Goal: Task Accomplishment & Management: Use online tool/utility

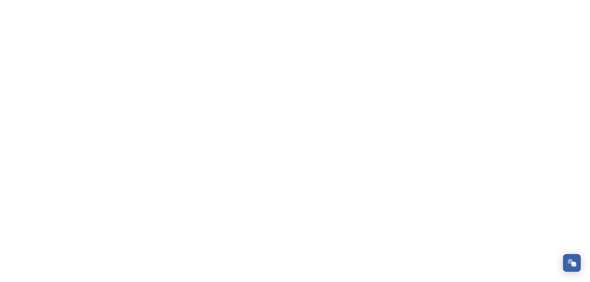
scroll to position [220, 0]
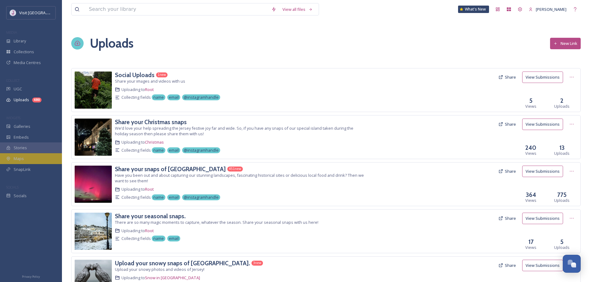
click at [29, 155] on div "Maps" at bounding box center [31, 158] width 62 height 11
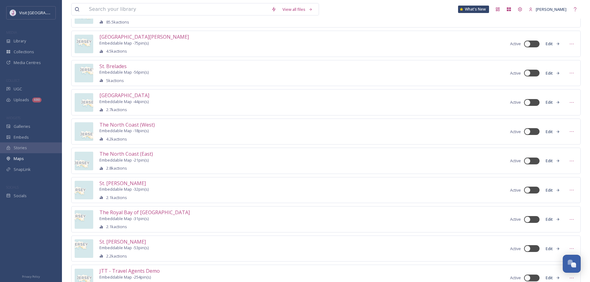
scroll to position [178, 0]
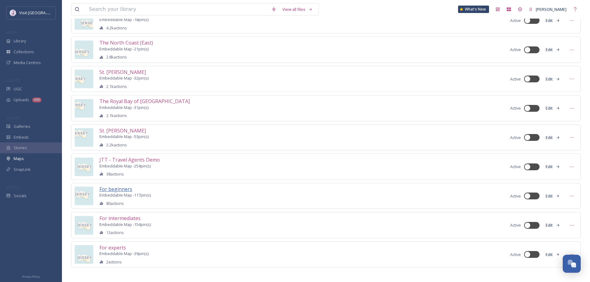
click at [115, 189] on span "For beginners" at bounding box center [115, 189] width 33 height 7
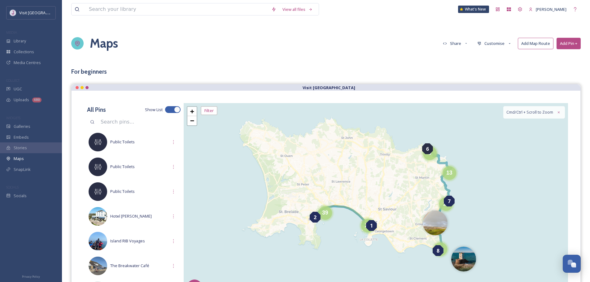
click at [494, 42] on button "Customise" at bounding box center [494, 43] width 41 height 11
click at [489, 57] on span "Layout" at bounding box center [483, 56] width 12 height 5
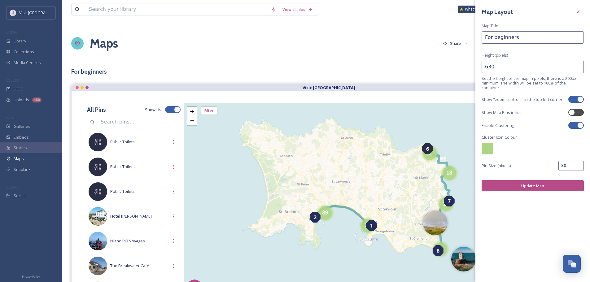
click at [574, 124] on div at bounding box center [573, 125] width 4 height 3
checkbox input "false"
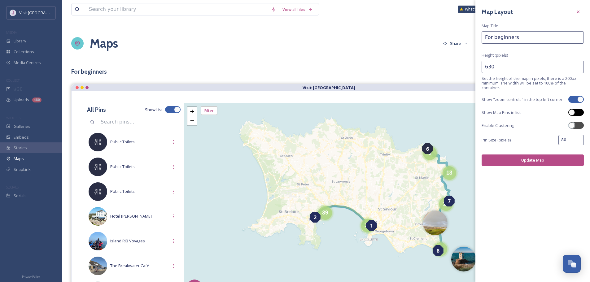
click at [573, 112] on div at bounding box center [571, 112] width 6 height 6
click at [573, 112] on div at bounding box center [573, 112] width 4 height 3
checkbox input "false"
click at [535, 159] on button "Update Map" at bounding box center [532, 159] width 102 height 11
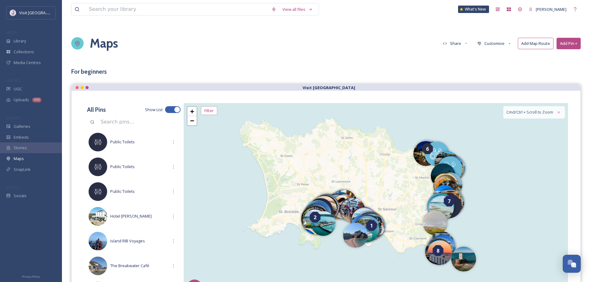
click at [503, 44] on button "Customise" at bounding box center [494, 43] width 41 height 11
click at [503, 58] on div "Layout" at bounding box center [495, 56] width 43 height 11
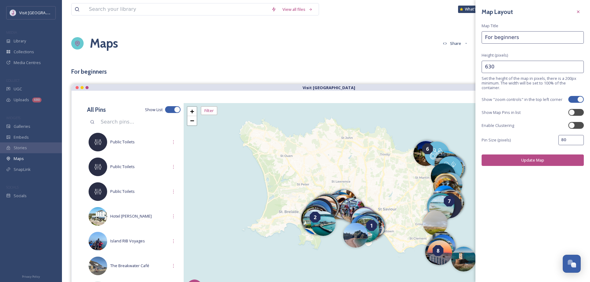
click at [569, 142] on input "80" at bounding box center [570, 140] width 25 height 10
click at [575, 140] on input "80" at bounding box center [570, 140] width 25 height 10
click at [577, 142] on input "78" at bounding box center [570, 140] width 25 height 10
click at [577, 142] on input "76" at bounding box center [570, 140] width 25 height 10
click at [577, 142] on input "74" at bounding box center [570, 140] width 25 height 10
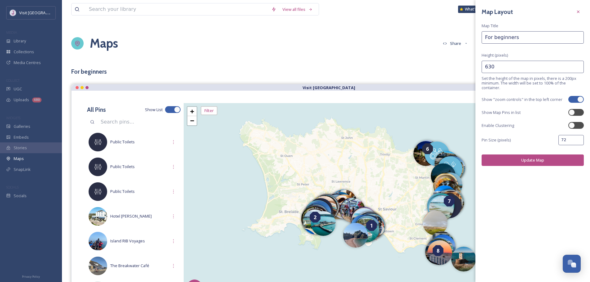
click at [577, 142] on input "72" at bounding box center [570, 140] width 25 height 10
click at [555, 141] on div "Pin Size (pixels) 72" at bounding box center [532, 140] width 102 height 10
click at [564, 141] on input "72" at bounding box center [570, 140] width 25 height 10
type input "50"
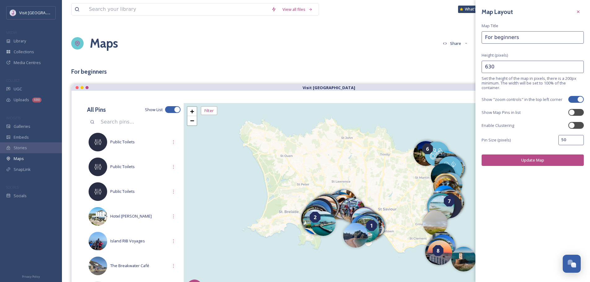
click at [560, 156] on button "Update Map" at bounding box center [532, 159] width 102 height 11
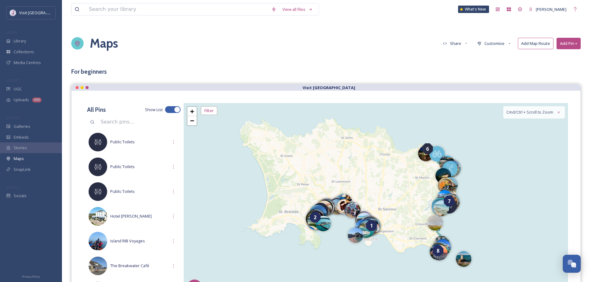
click at [499, 42] on button "Customise" at bounding box center [494, 43] width 41 height 11
click at [494, 58] on div "Layout" at bounding box center [495, 56] width 43 height 11
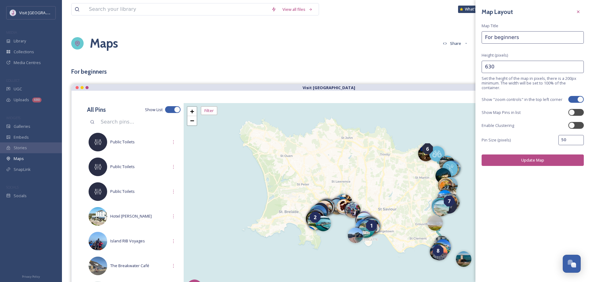
click at [565, 143] on input "50" at bounding box center [570, 140] width 25 height 10
type input "30"
click at [512, 155] on button "Update Map" at bounding box center [532, 159] width 102 height 11
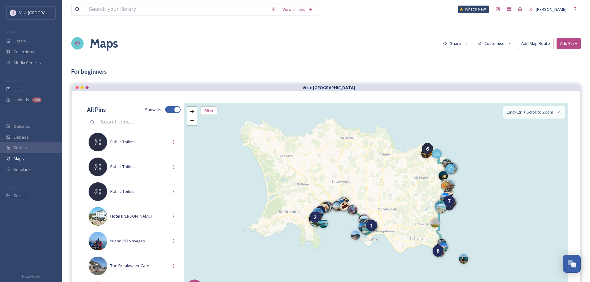
click at [400, 84] on div "View all files What's New [PERSON_NAME] Maps Share Customise Add Map Route Add …" at bounding box center [326, 234] width 528 height 469
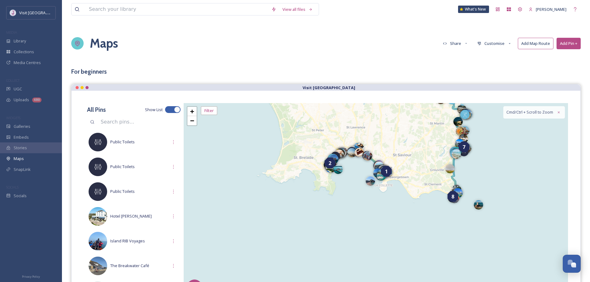
drag, startPoint x: 496, startPoint y: 185, endPoint x: 510, endPoint y: 154, distance: 34.1
click at [510, 158] on div "7 6 8 1 2 + − Leaflet | Map Courtesy of SnapSea © OpenStreetMap contributors © …" at bounding box center [376, 200] width 384 height 195
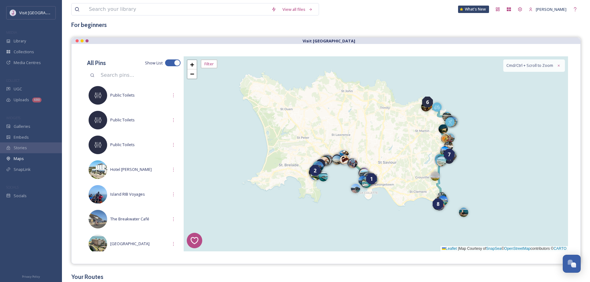
scroll to position [62, 0]
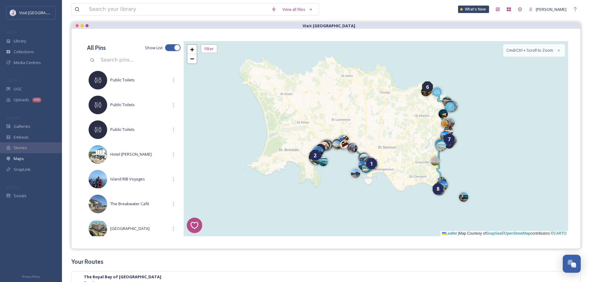
click at [167, 48] on div at bounding box center [169, 47] width 4 height 3
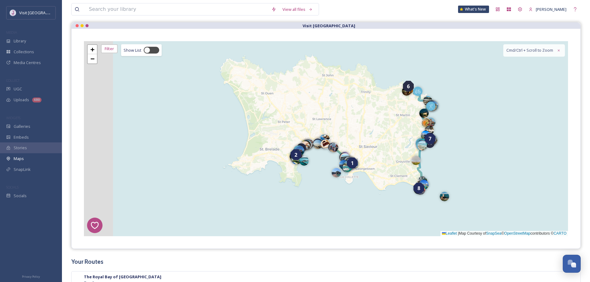
drag, startPoint x: 346, startPoint y: 137, endPoint x: 377, endPoint y: 136, distance: 30.7
click at [377, 136] on div "7 6 8 1 2 + − Leaflet | Map Courtesy of SnapSea © OpenStreetMap contributors © …" at bounding box center [326, 138] width 484 height 195
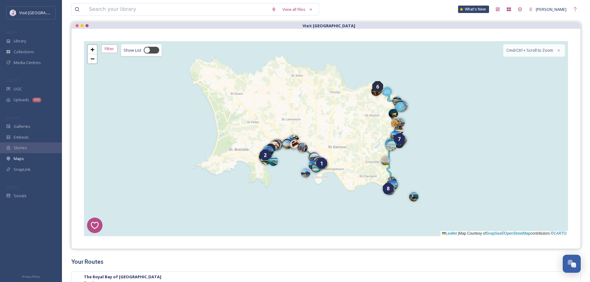
click at [372, 154] on div "7 6 8 1 2 + − Leaflet | Map Courtesy of SnapSea © OpenStreetMap contributors © …" at bounding box center [326, 138] width 484 height 195
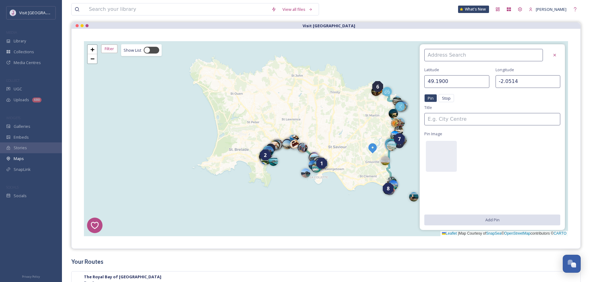
click at [339, 149] on div "7 6 8 1 2 + − Leaflet | Map Courtesy of SnapSea © OpenStreetMap contributors © …" at bounding box center [326, 138] width 484 height 195
type input "49.1932"
type input "-2.0888"
click at [90, 52] on link "+" at bounding box center [92, 49] width 9 height 9
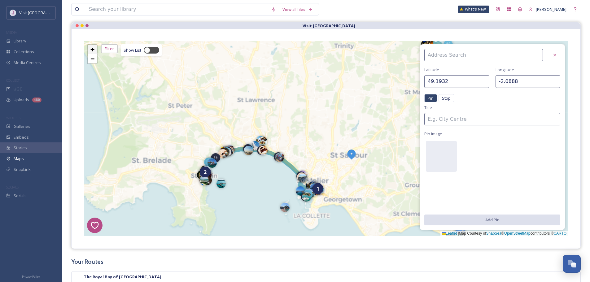
click at [90, 52] on link "+" at bounding box center [92, 49] width 9 height 9
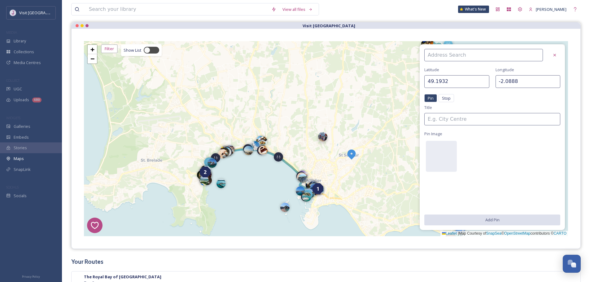
drag, startPoint x: 283, startPoint y: 157, endPoint x: 326, endPoint y: 138, distance: 47.0
click at [326, 138] on div at bounding box center [322, 136] width 9 height 9
click at [93, 48] on span "+" at bounding box center [92, 50] width 4 height 8
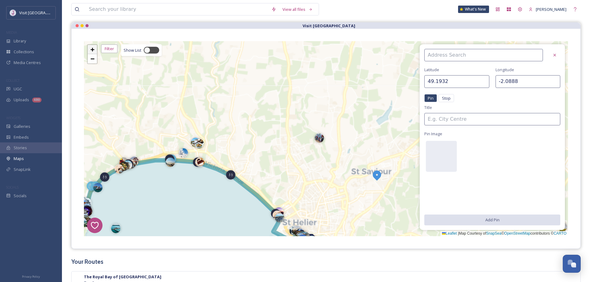
click at [93, 48] on span "+" at bounding box center [92, 50] width 4 height 8
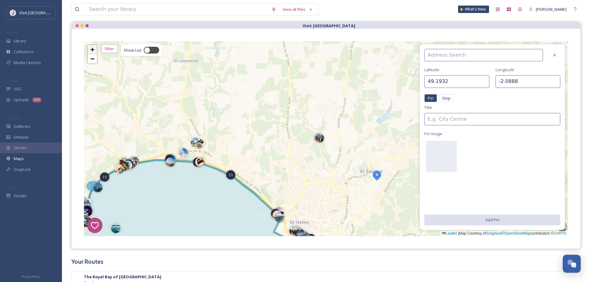
click at [93, 48] on span "+" at bounding box center [92, 50] width 4 height 8
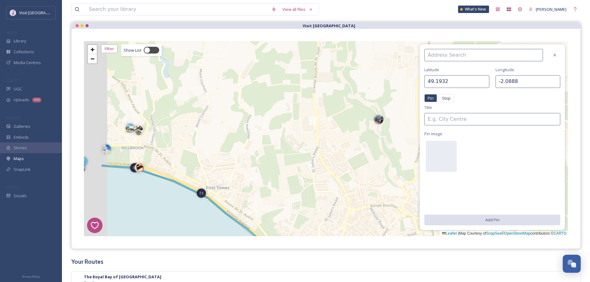
drag, startPoint x: 224, startPoint y: 145, endPoint x: 294, endPoint y: 126, distance: 71.4
click at [291, 126] on div "7 6 8 1 2 + − Leaflet | Map Courtesy of SnapSea © OpenStreetMap contributors © …" at bounding box center [326, 138] width 484 height 195
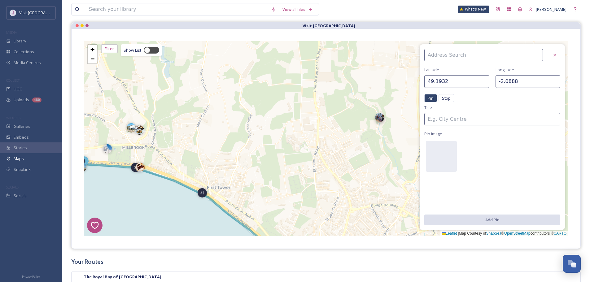
click at [381, 120] on div at bounding box center [379, 117] width 9 height 9
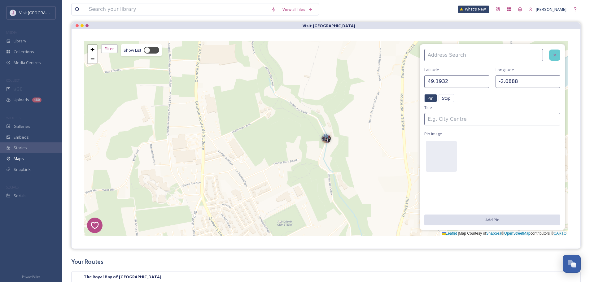
click at [555, 58] on div at bounding box center [554, 55] width 11 height 11
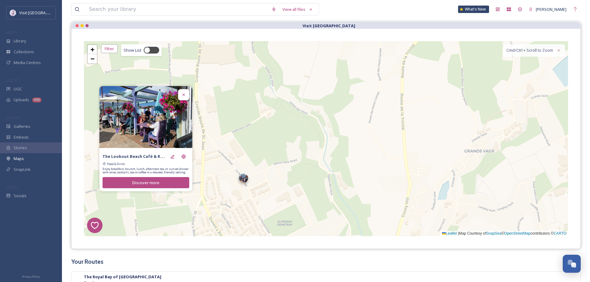
drag, startPoint x: 324, startPoint y: 139, endPoint x: 212, endPoint y: 199, distance: 126.9
click at [239, 183] on div at bounding box center [243, 178] width 9 height 9
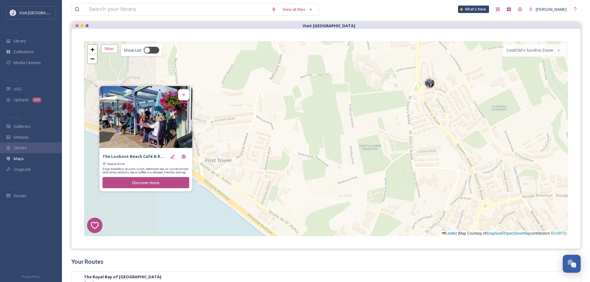
drag, startPoint x: 260, startPoint y: 164, endPoint x: 473, endPoint y: 52, distance: 241.0
click at [473, 52] on div "7 6 8 1 2 + − Leaflet | Map Courtesy of SnapSea © OpenStreetMap contributors © …" at bounding box center [326, 138] width 484 height 195
drag, startPoint x: 432, startPoint y: 82, endPoint x: 227, endPoint y: 162, distance: 219.9
click at [273, 141] on div at bounding box center [277, 136] width 9 height 9
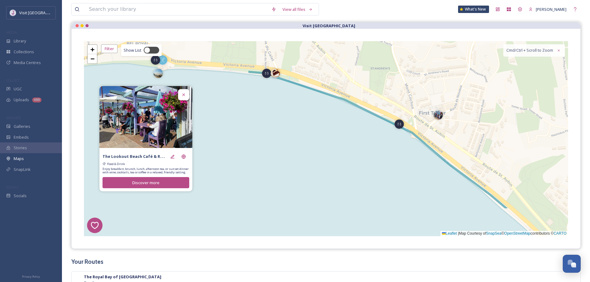
drag, startPoint x: 285, startPoint y: 144, endPoint x: 485, endPoint y: 103, distance: 203.2
click at [488, 101] on div "7 6 8 1 2 + − Leaflet | Map Courtesy of SnapSea © OpenStreetMap contributors © …" at bounding box center [326, 138] width 484 height 195
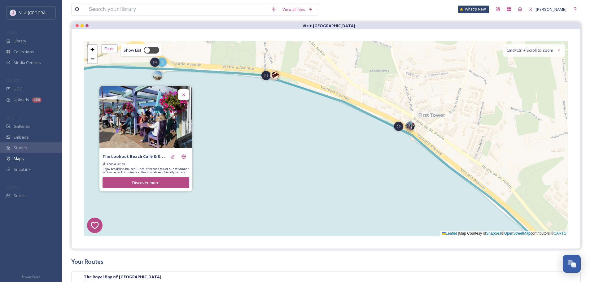
drag, startPoint x: 438, startPoint y: 120, endPoint x: 410, endPoint y: 129, distance: 29.6
click at [410, 129] on div at bounding box center [409, 125] width 9 height 9
click at [467, 131] on div "7 6 8 1 2 + − Leaflet | Map Courtesy of SnapSea © OpenStreetMap contributors © …" at bounding box center [326, 138] width 484 height 195
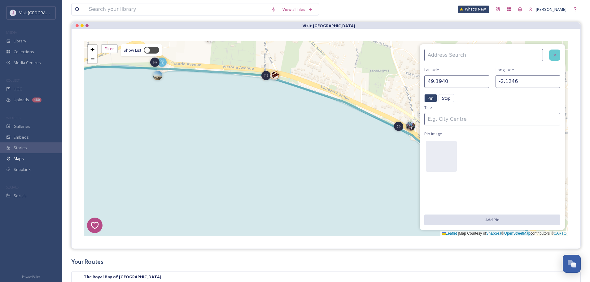
click at [551, 54] on div at bounding box center [554, 55] width 11 height 11
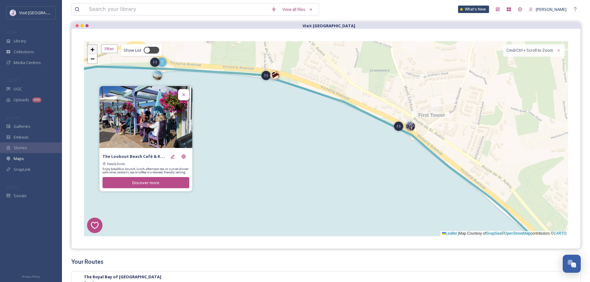
click at [92, 49] on span "+" at bounding box center [92, 50] width 4 height 8
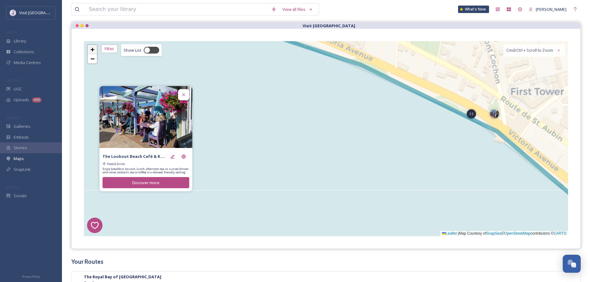
click at [92, 49] on span "+" at bounding box center [92, 50] width 4 height 8
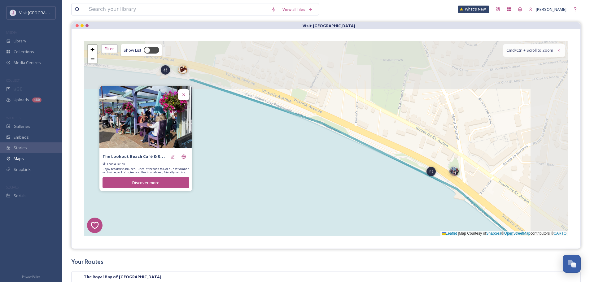
drag, startPoint x: 410, startPoint y: 124, endPoint x: 374, endPoint y: 163, distance: 52.8
click at [374, 163] on div "7 6 8 1 2 + − Leaflet | Map Courtesy of SnapSea © OpenStreetMap contributors © …" at bounding box center [326, 138] width 484 height 195
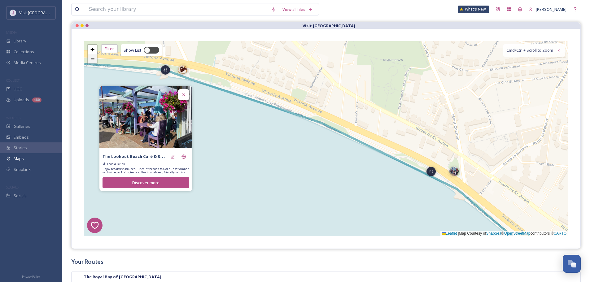
click at [88, 61] on link "−" at bounding box center [92, 58] width 9 height 9
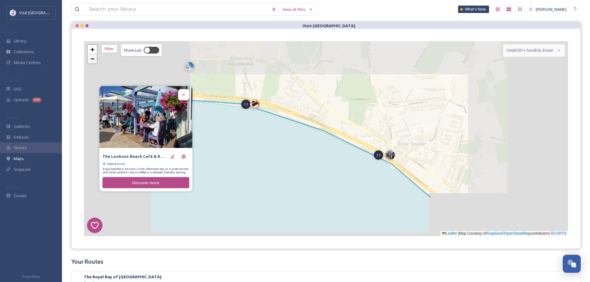
click at [88, 61] on link "−" at bounding box center [92, 58] width 9 height 9
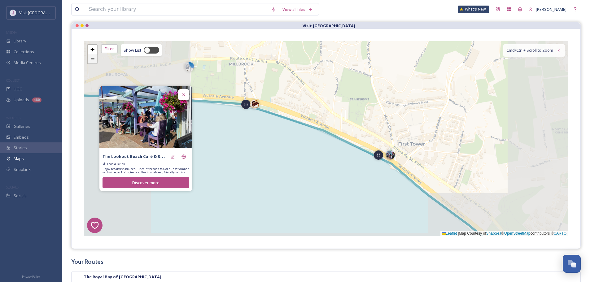
click at [88, 61] on link "−" at bounding box center [92, 58] width 9 height 9
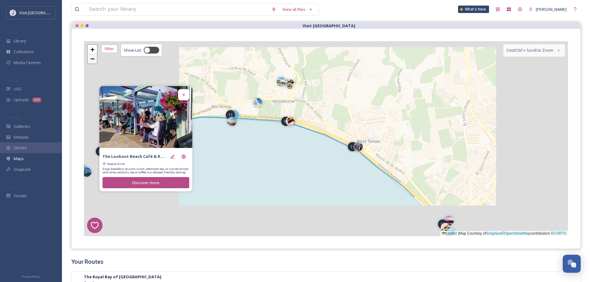
click at [88, 61] on link "−" at bounding box center [92, 58] width 9 height 9
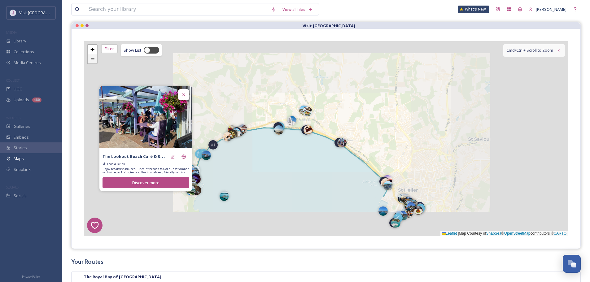
click at [88, 61] on link "−" at bounding box center [92, 58] width 9 height 9
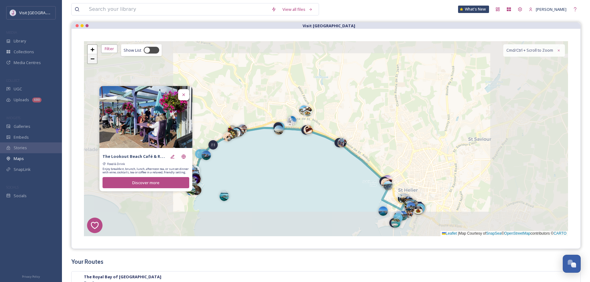
click at [88, 61] on link "−" at bounding box center [92, 58] width 9 height 9
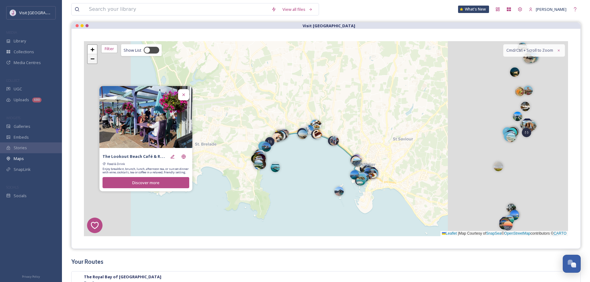
click at [88, 61] on link "−" at bounding box center [92, 58] width 9 height 9
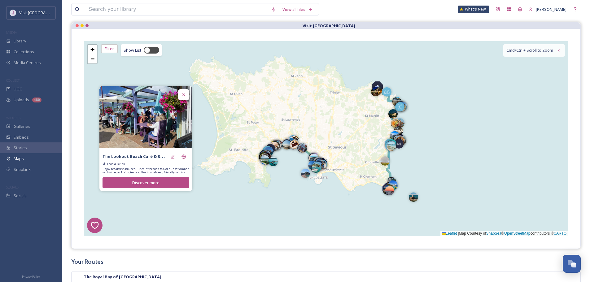
click at [185, 94] on icon at bounding box center [183, 94] width 5 height 5
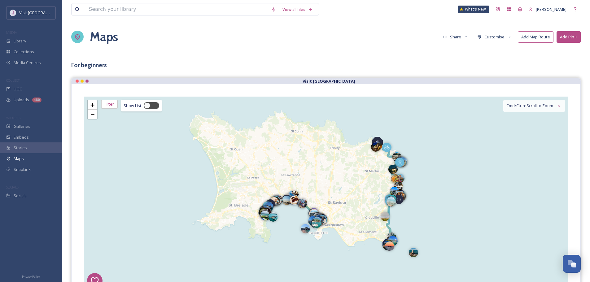
scroll to position [0, 0]
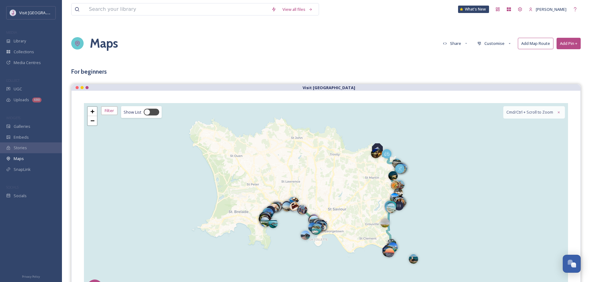
click at [502, 43] on button "Customise" at bounding box center [494, 43] width 41 height 11
click at [496, 57] on div "Layout" at bounding box center [495, 56] width 43 height 11
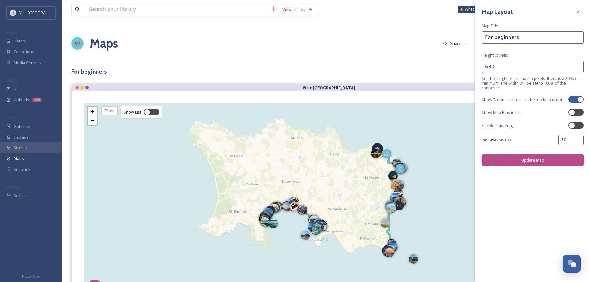
click at [568, 142] on input "30" at bounding box center [570, 140] width 25 height 10
click at [571, 141] on input "30" at bounding box center [570, 140] width 25 height 10
type input "3"
type input "80"
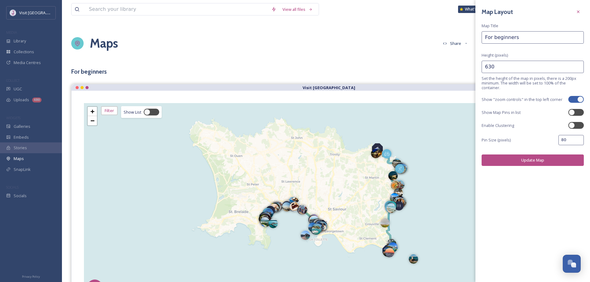
click at [566, 163] on button "Update Map" at bounding box center [532, 159] width 102 height 11
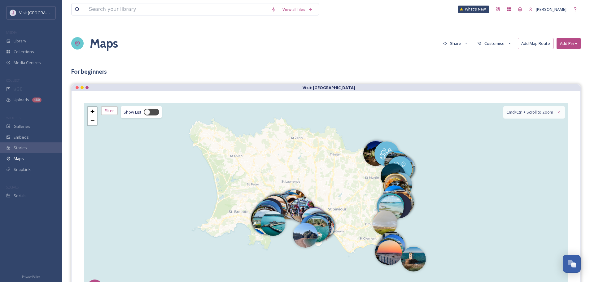
click at [404, 76] on div "View all files What's New [PERSON_NAME] Maps Share Customise Add Map Route Add …" at bounding box center [326, 234] width 528 height 469
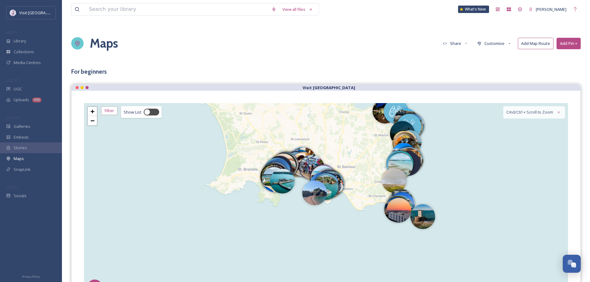
drag, startPoint x: 483, startPoint y: 216, endPoint x: 446, endPoint y: 195, distance: 42.2
click at [490, 195] on div "7 6 8 1 2 + − Leaflet | Map Courtesy of SnapSea © OpenStreetMap contributors © …" at bounding box center [326, 200] width 484 height 195
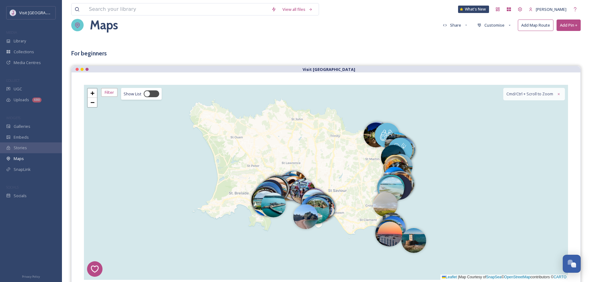
scroll to position [62, 0]
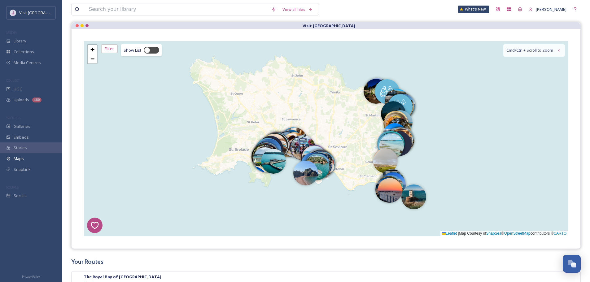
click at [99, 51] on div "7 6 8 1 2 + − Leaflet | Map Courtesy of SnapSea © OpenStreetMap contributors © …" at bounding box center [326, 138] width 484 height 195
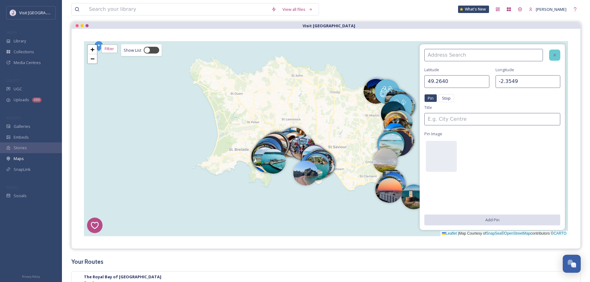
click at [558, 55] on div at bounding box center [554, 55] width 11 height 11
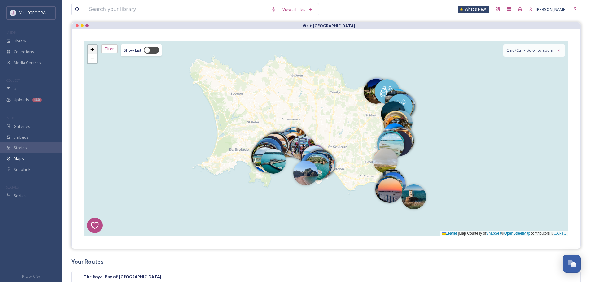
click at [93, 50] on span "+" at bounding box center [92, 50] width 4 height 8
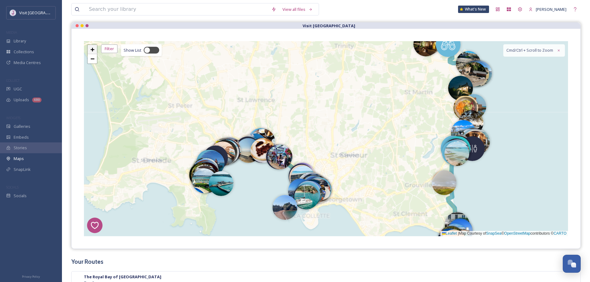
click at [93, 50] on span "+" at bounding box center [92, 50] width 4 height 8
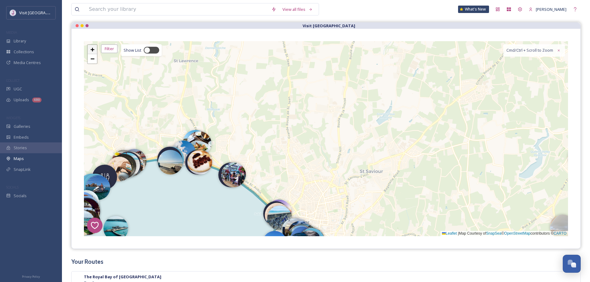
click at [93, 50] on span "+" at bounding box center [92, 50] width 4 height 8
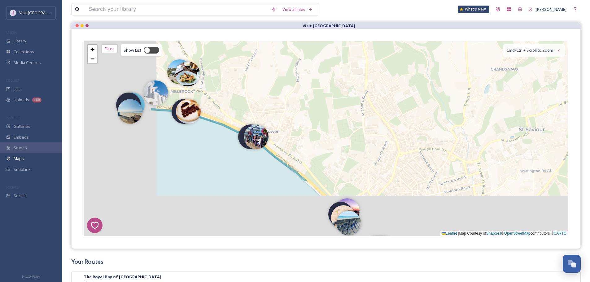
drag, startPoint x: 252, startPoint y: 141, endPoint x: 355, endPoint y: 74, distance: 122.9
click at [367, 66] on div "7 6 8 1 2 + − Leaflet | Map Courtesy of SnapSea © OpenStreetMap contributors © …" at bounding box center [326, 138] width 484 height 195
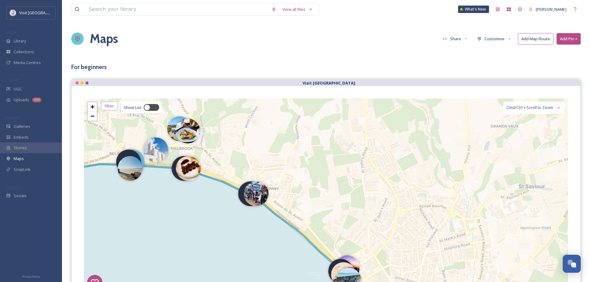
scroll to position [0, 0]
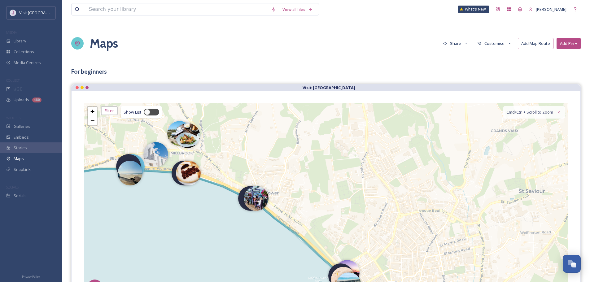
click at [507, 43] on icon at bounding box center [509, 43] width 4 height 4
click at [497, 59] on div "Layout" at bounding box center [495, 56] width 43 height 11
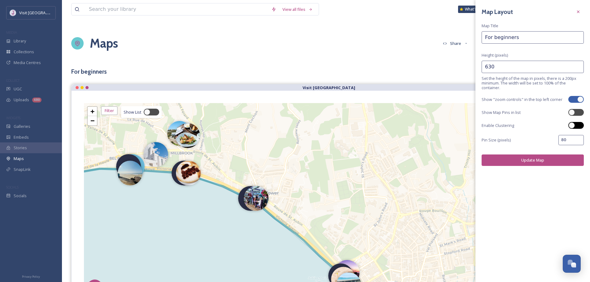
click at [574, 124] on div at bounding box center [571, 125] width 6 height 6
checkbox input "true"
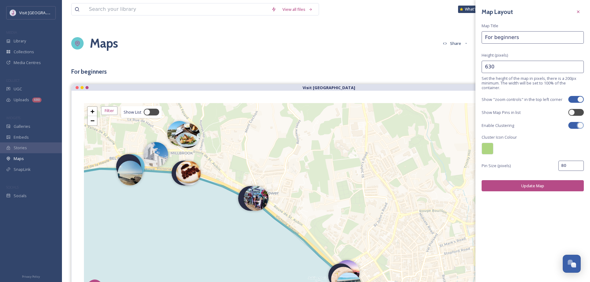
click at [544, 184] on button "Update Map" at bounding box center [532, 185] width 102 height 11
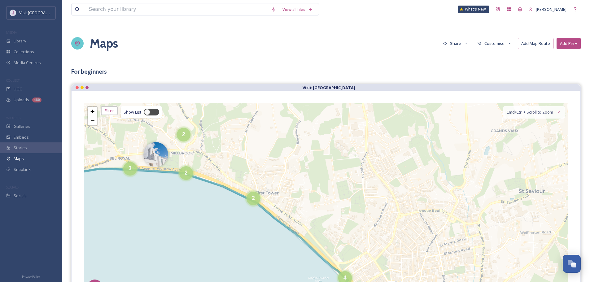
click at [247, 205] on div "7 6 8 1 2 5 3 9 3 7 3 14 2 3 2 2 4 2 12 4 4 + − Leaflet | Map Courtesy of SnapS…" at bounding box center [326, 200] width 484 height 195
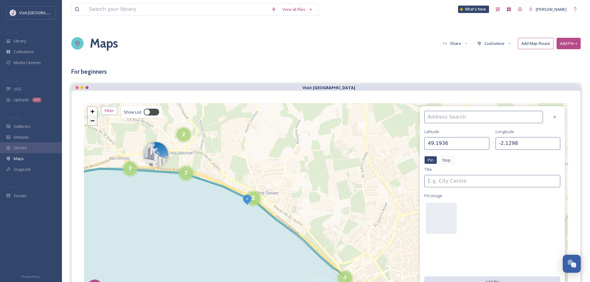
click at [96, 120] on link "−" at bounding box center [92, 120] width 9 height 9
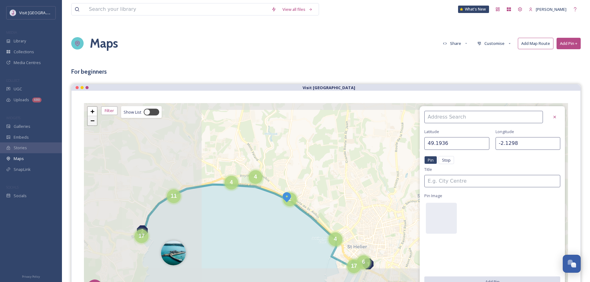
click at [96, 120] on link "−" at bounding box center [92, 120] width 9 height 9
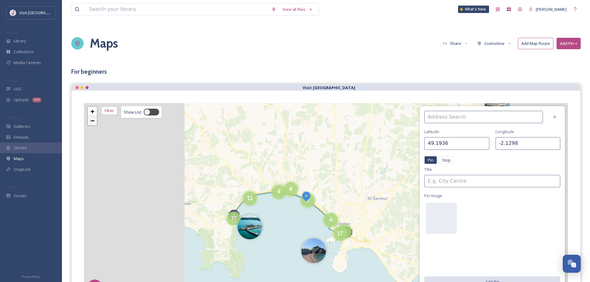
click at [96, 120] on link "−" at bounding box center [92, 120] width 9 height 9
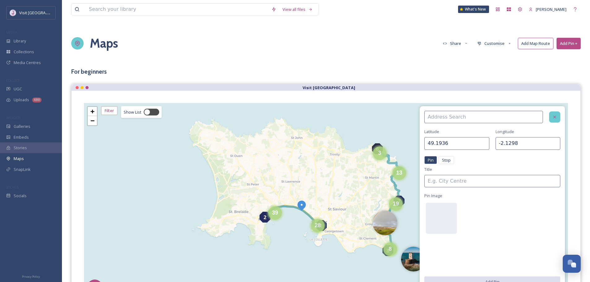
click at [554, 119] on icon at bounding box center [554, 117] width 5 height 5
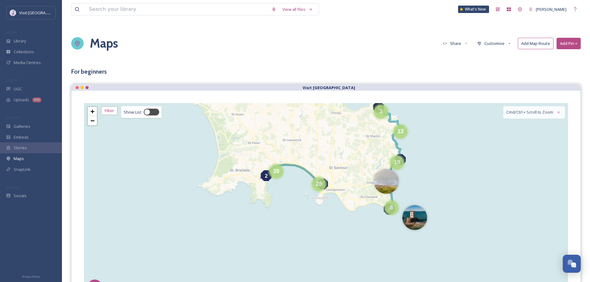
drag, startPoint x: 478, startPoint y: 193, endPoint x: 479, endPoint y: 143, distance: 50.2
click at [479, 143] on div "7 6 8 1 2 3 13 28 8 19 39 + − Leaflet | Map Courtesy of SnapSea © OpenStreetMap…" at bounding box center [326, 200] width 484 height 195
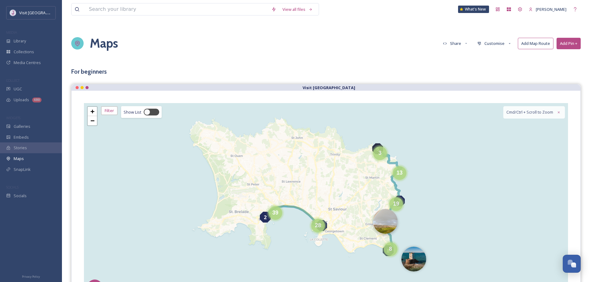
click at [390, 223] on div at bounding box center [385, 221] width 25 height 25
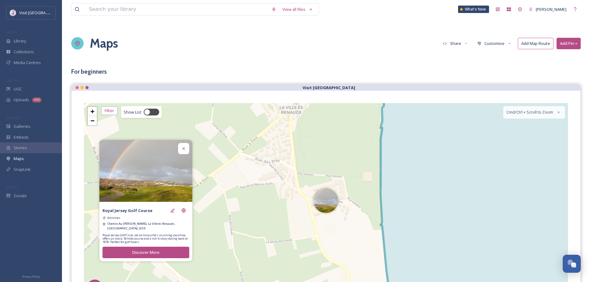
click at [185, 151] on icon at bounding box center [183, 148] width 5 height 5
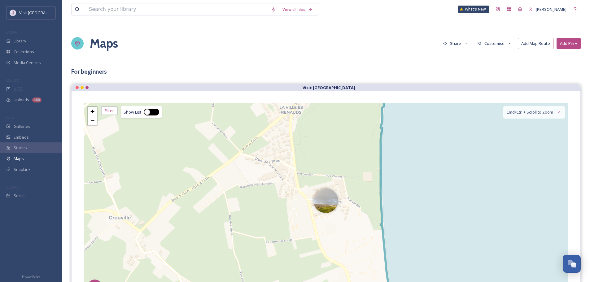
click at [151, 112] on div at bounding box center [151, 112] width 15 height 7
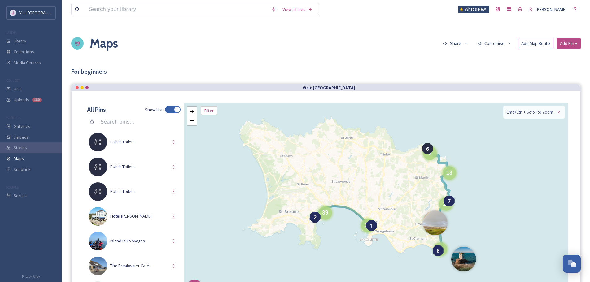
click at [167, 111] on div at bounding box center [169, 109] width 4 height 3
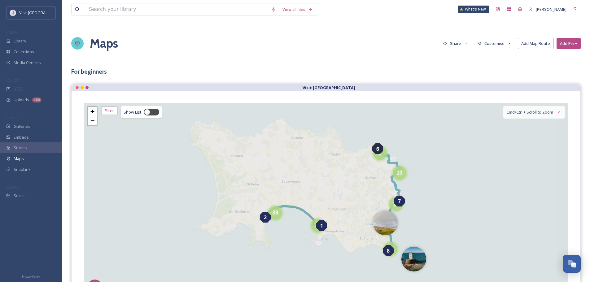
click at [218, 67] on div "View all files What's New [PERSON_NAME] Maps Share Customise Add Map Route Add …" at bounding box center [326, 234] width 528 height 469
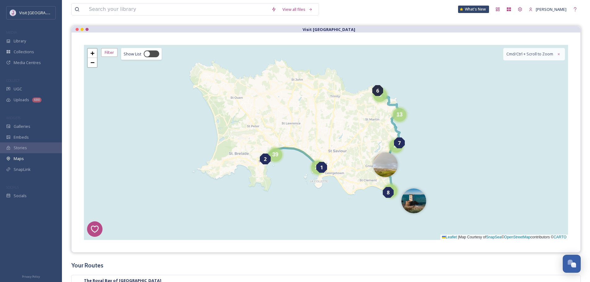
scroll to position [155, 0]
